Goal: Task Accomplishment & Management: Complete application form

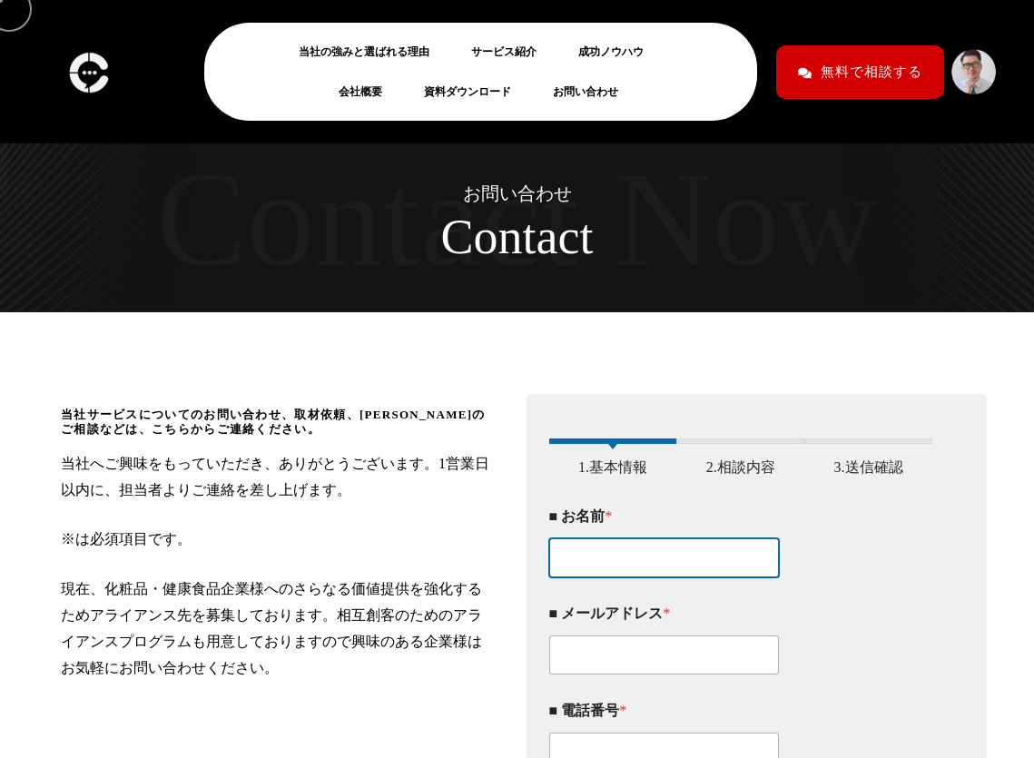
type input "[PERSON_NAME]"
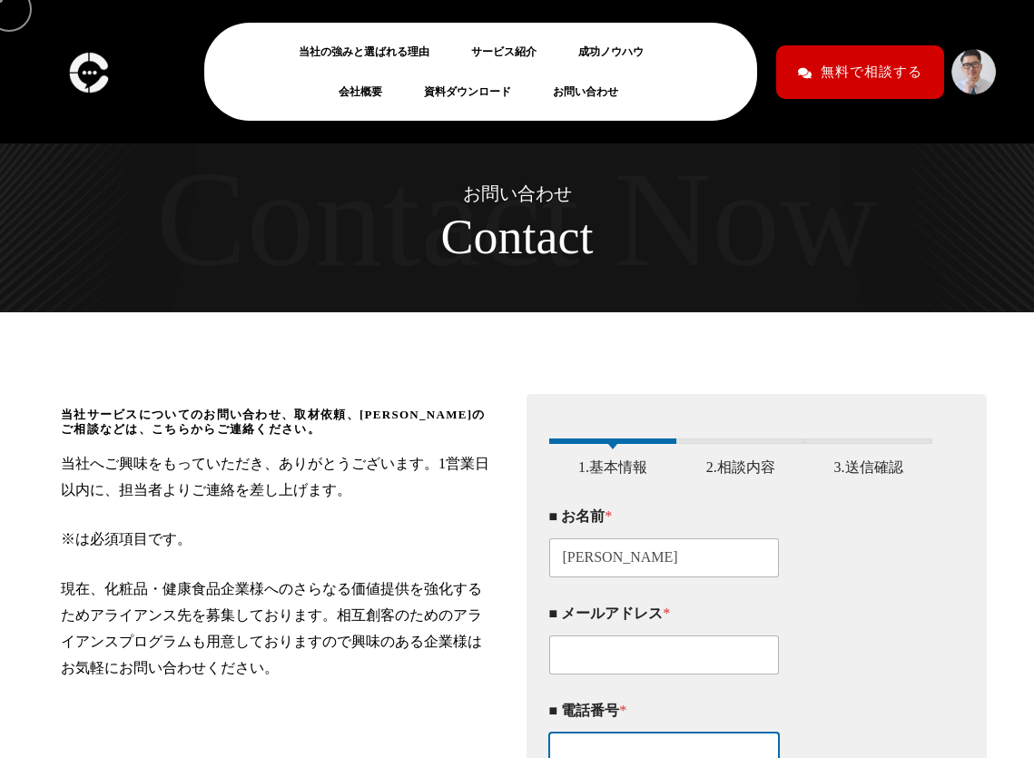
type input "08016931869"
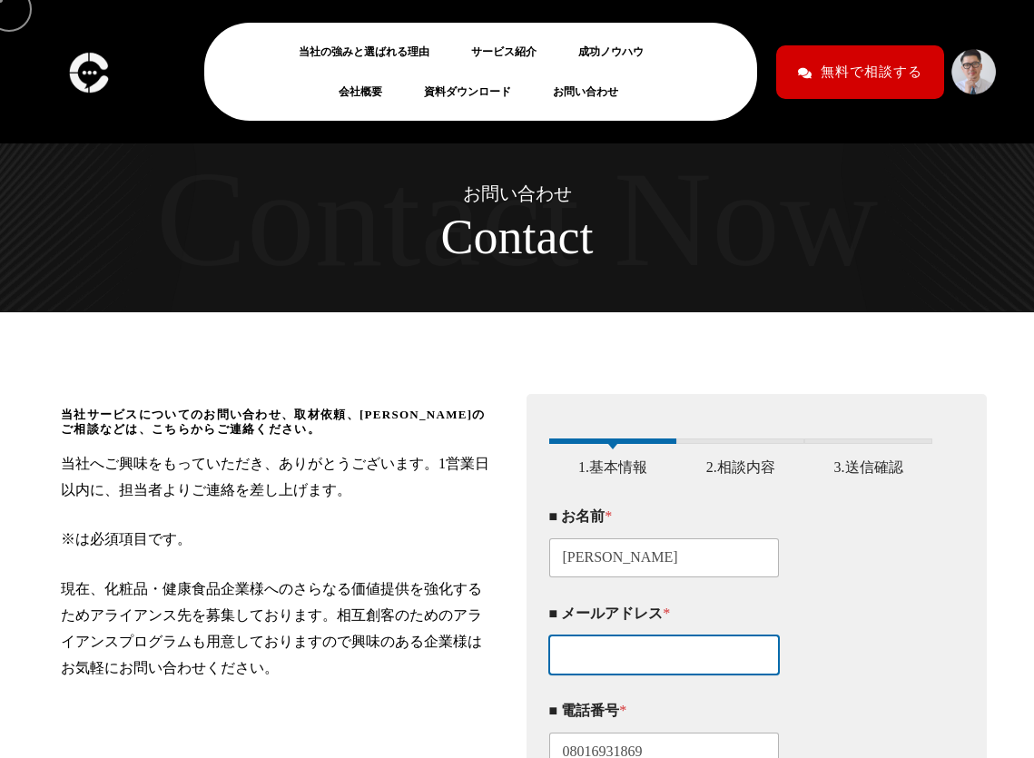
type input "[EMAIL_ADDRESS][DOMAIN_NAME]"
type textarea "lorem！ ipsumdolorsitametcon22adipiscin。 el5seddo、eiusmodtemporin。 utlaboreetdol…"
type input "_"
click input "当社サービス・コンサルに関するお問い合わせ" at bounding box center [0, 0] width 0 height 0
checkbox input "true"
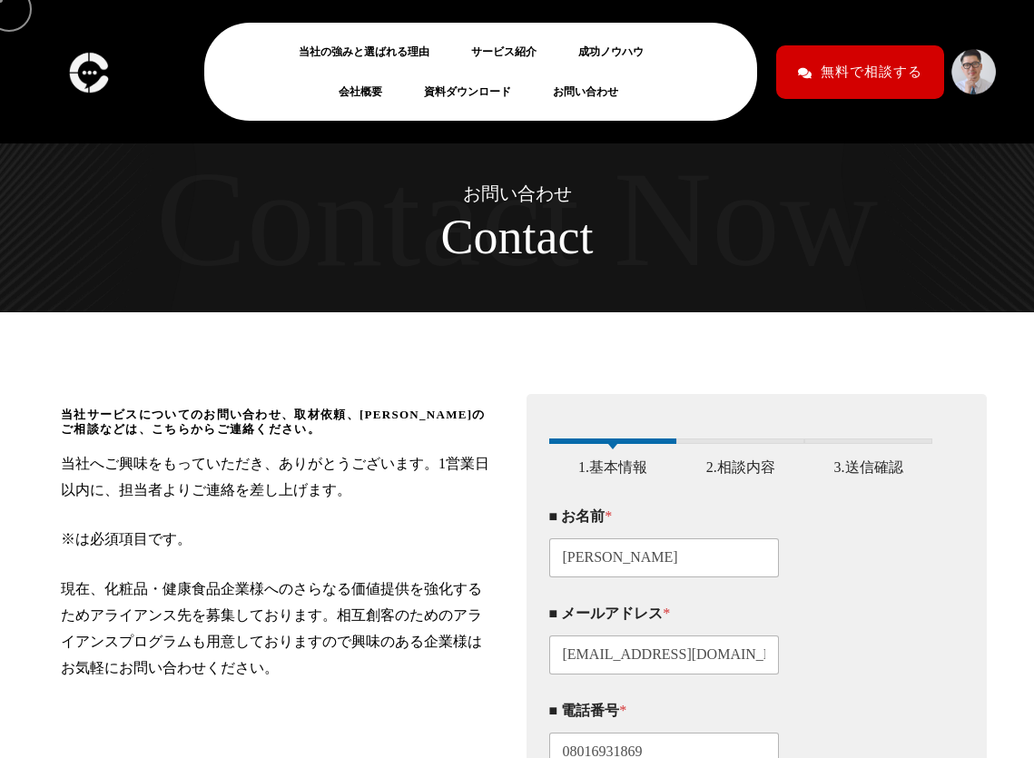
click input "同意する" at bounding box center [0, 0] width 0 height 0
click input "アライアンスのお問い合わせ" at bounding box center [0, 0] width 0 height 0
checkbox input "true"
click input "取材依頼のお問い合わせ" at bounding box center [0, 0] width 0 height 0
checkbox input "true"
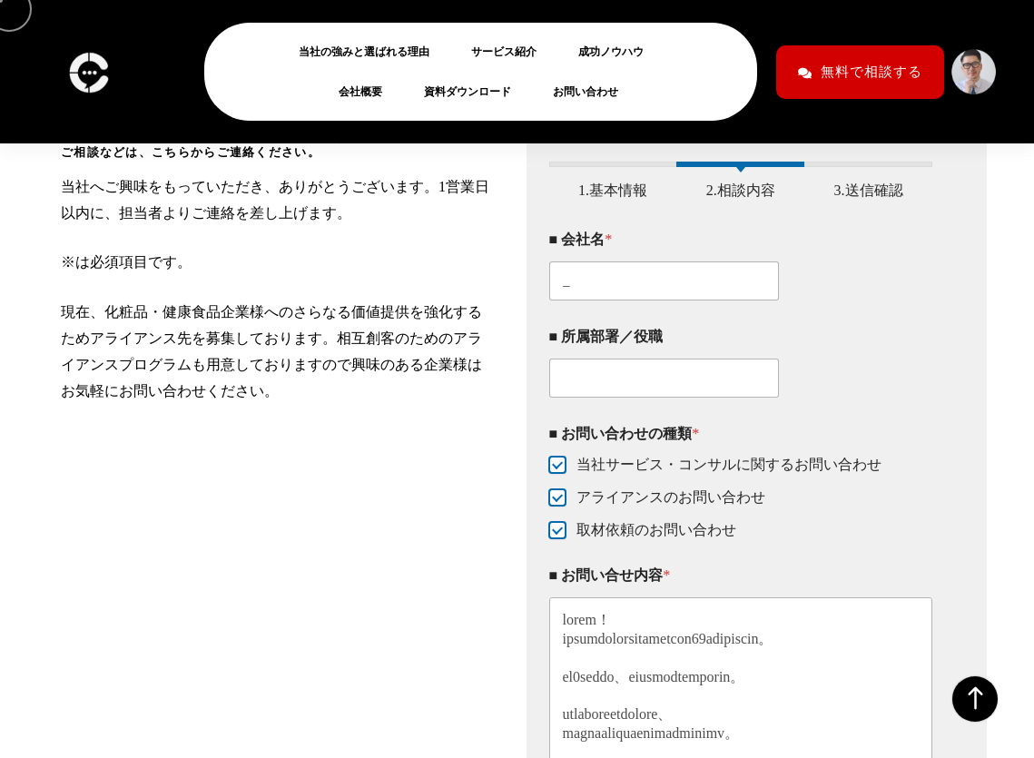
scroll to position [378, 0]
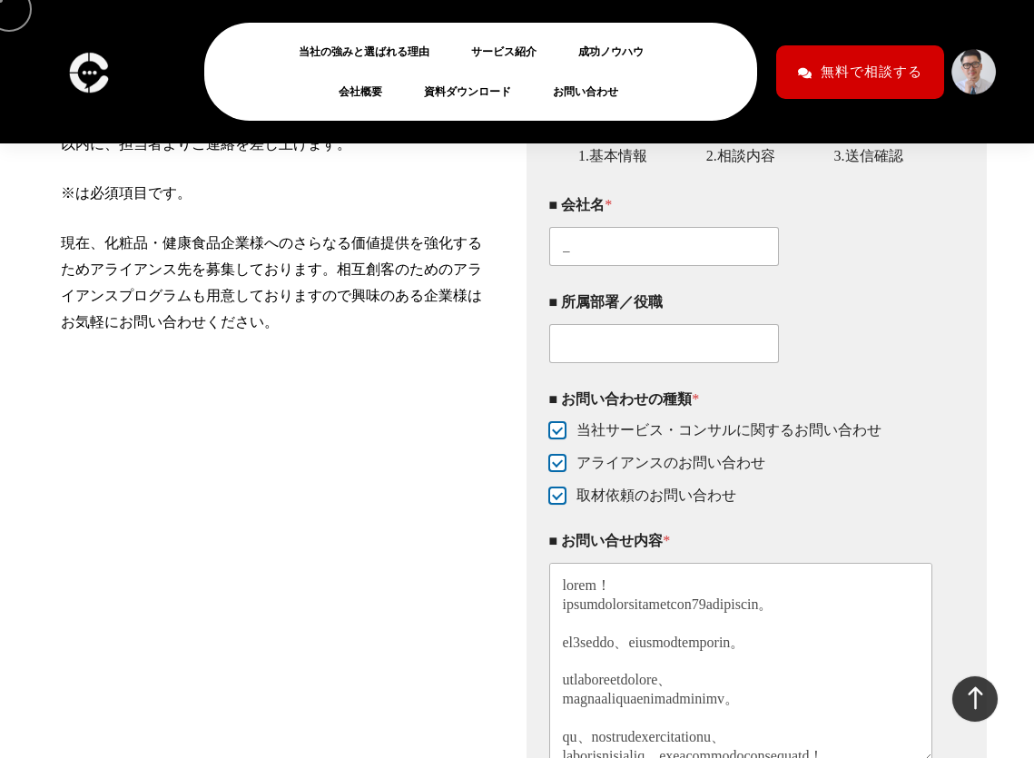
scroll to position [378, 0]
